Goal: Navigation & Orientation: Find specific page/section

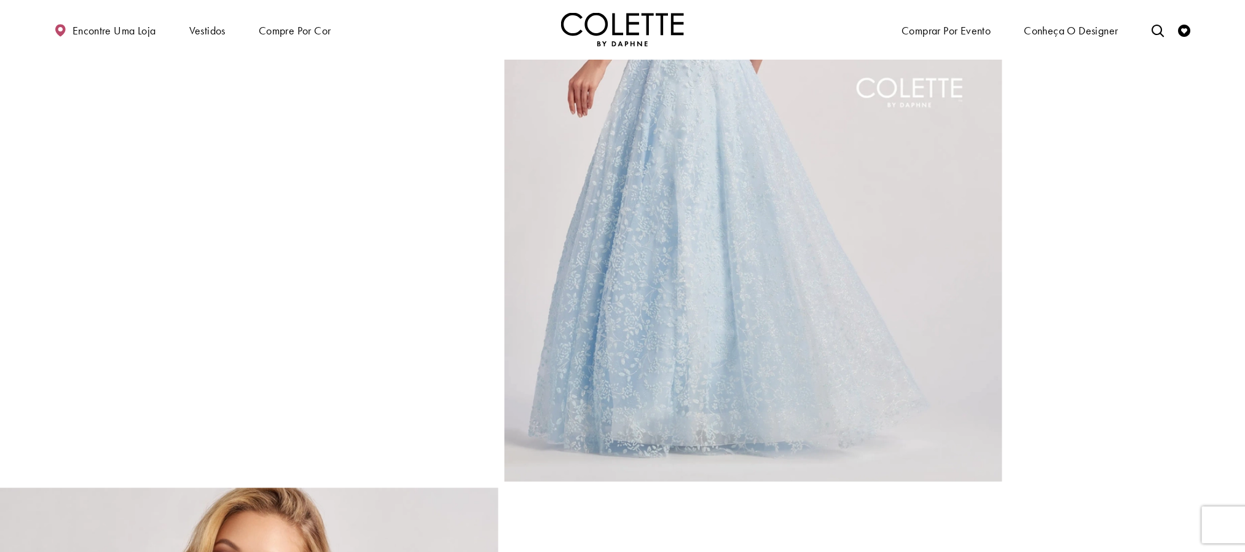
scroll to position [1106, 0]
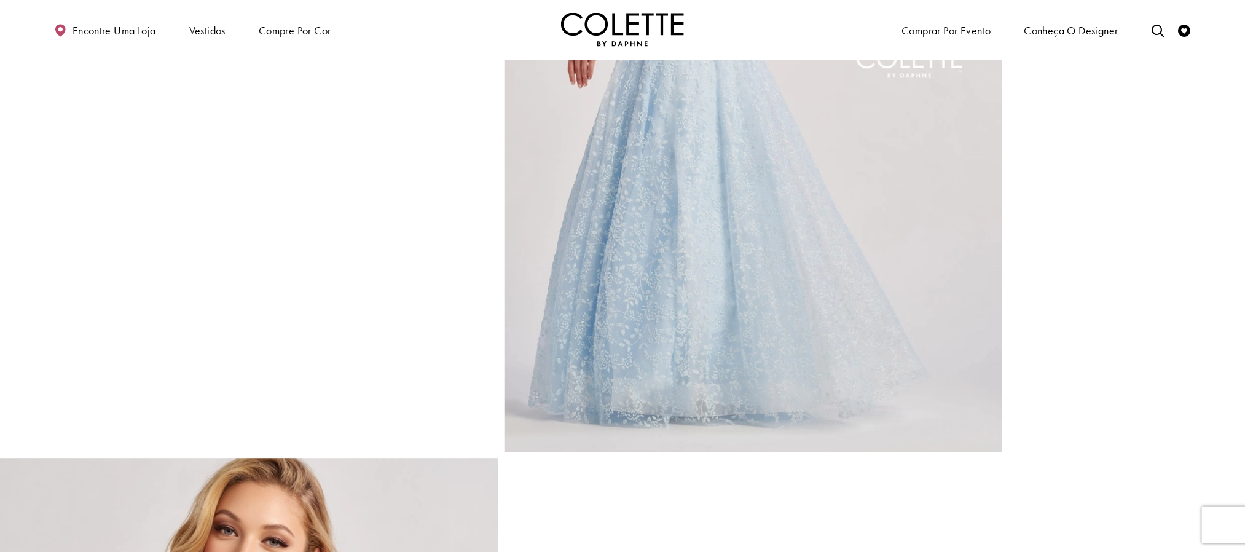
click at [636, 26] on img "Visite a página inicial" at bounding box center [622, 30] width 123 height 34
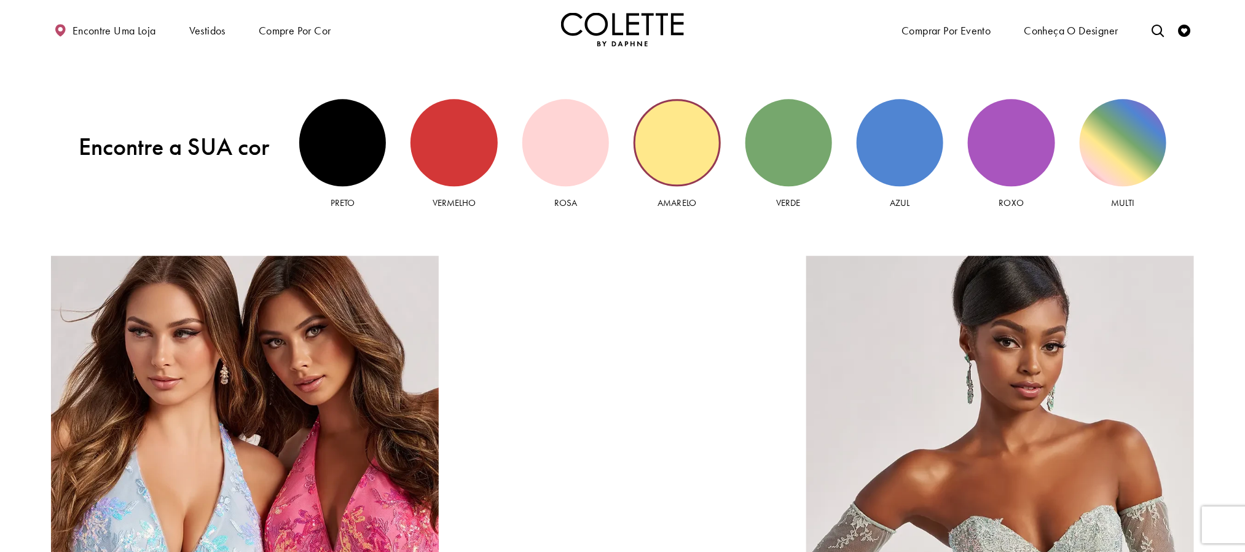
scroll to position [1474, 0]
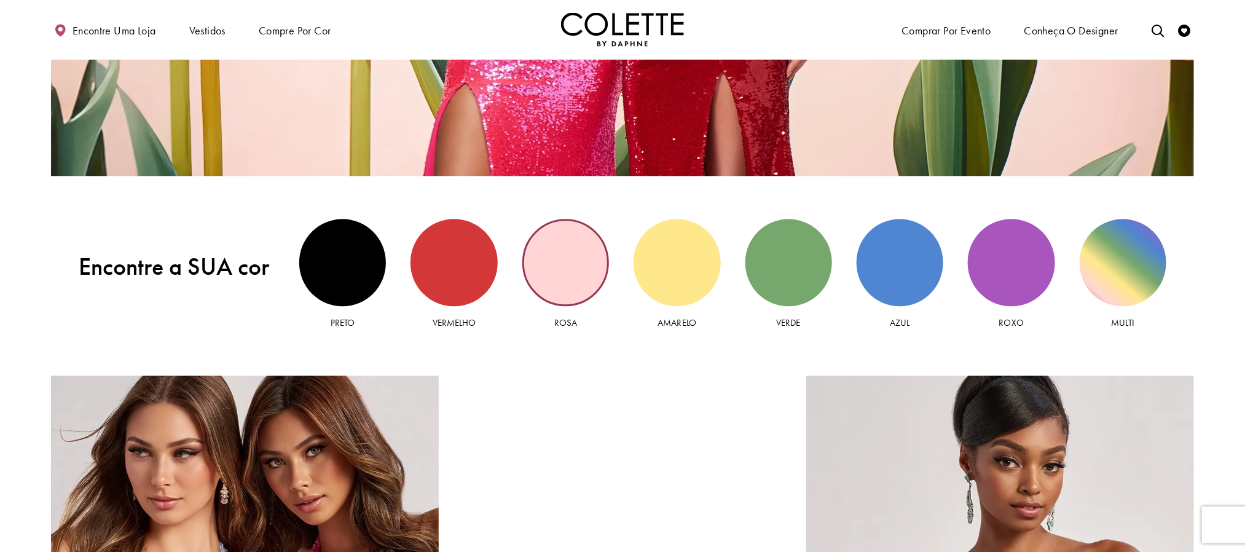
click at [592, 258] on div "Vista rosa" at bounding box center [565, 262] width 87 height 87
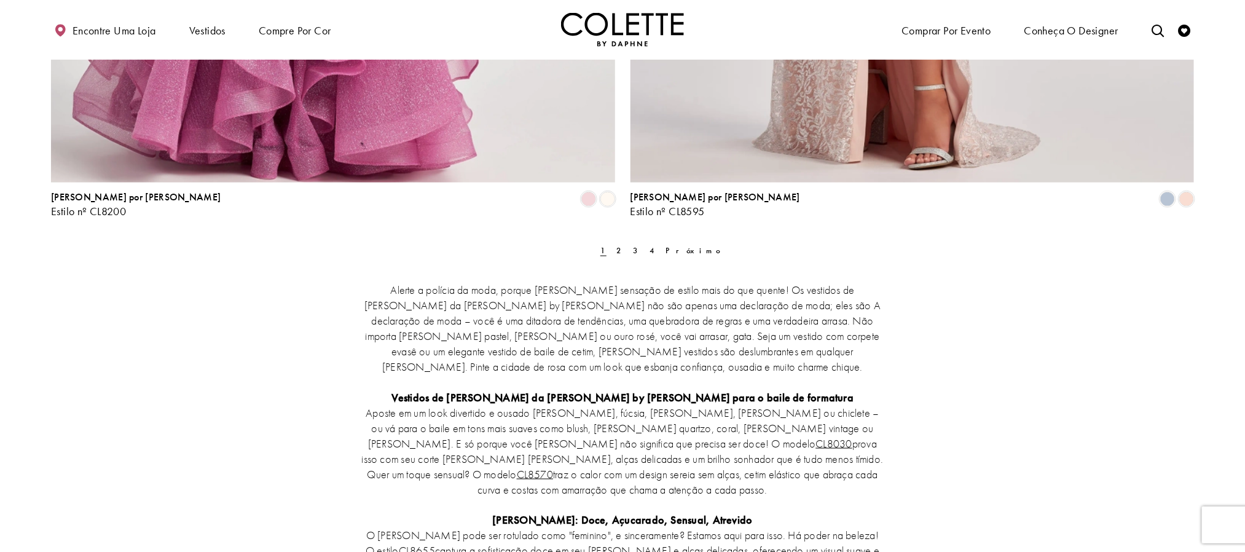
scroll to position [3225, 0]
click at [618, 240] on link "2" at bounding box center [620, 249] width 14 height 18
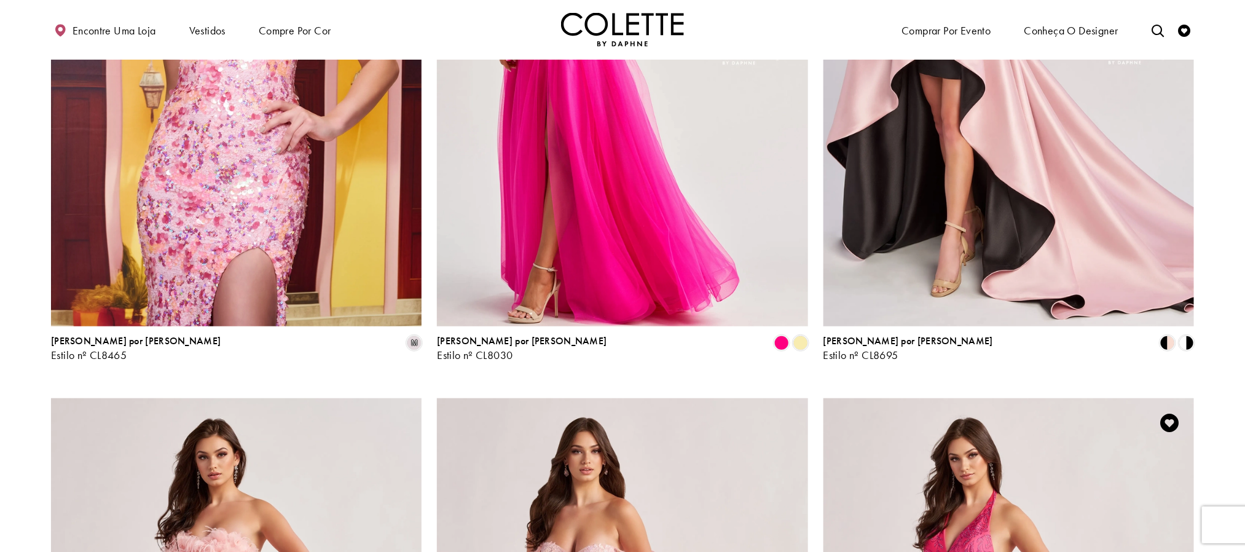
scroll to position [343, 0]
